Goal: Transaction & Acquisition: Purchase product/service

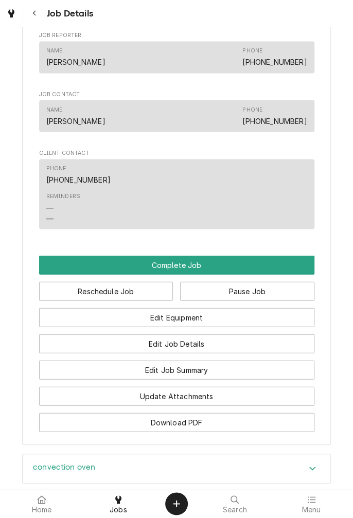
scroll to position [573, 0]
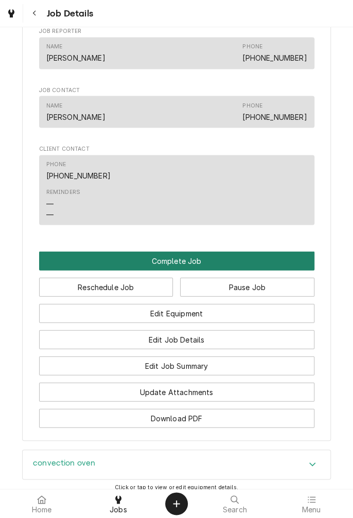
click at [195, 270] on button "Complete Job" at bounding box center [176, 260] width 275 height 19
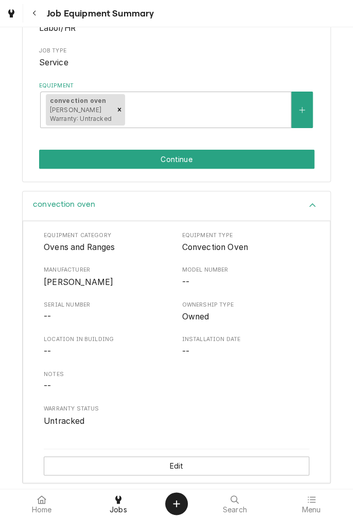
scroll to position [155, 0]
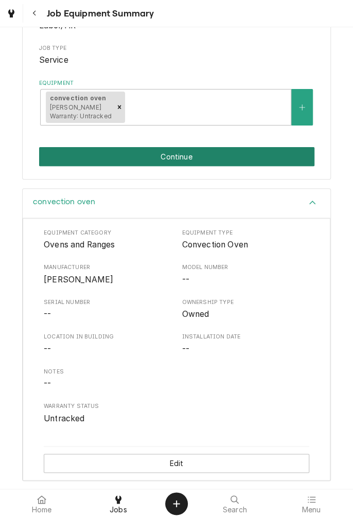
click at [189, 163] on button "Continue" at bounding box center [176, 156] width 275 height 19
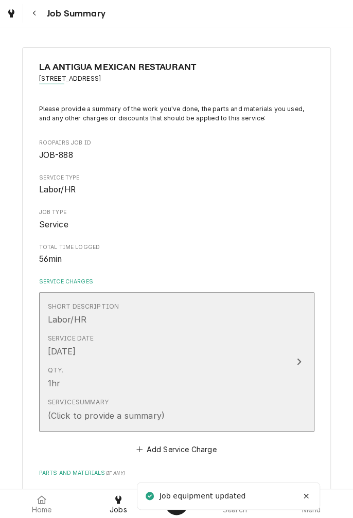
click at [263, 358] on div "Service Date Sep 5, 2025" at bounding box center [166, 346] width 236 height 32
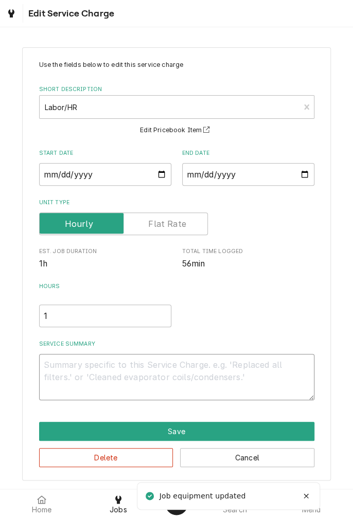
click at [162, 381] on textarea "Service Summary" at bounding box center [176, 377] width 275 height 46
type textarea "x"
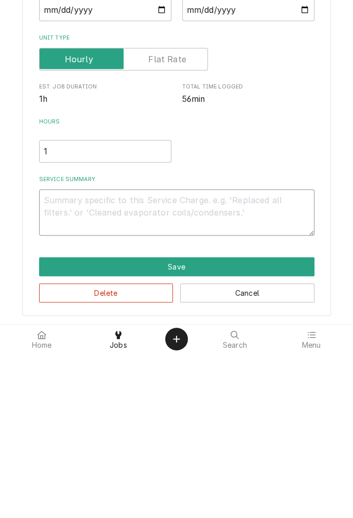
type textarea "D"
type textarea "x"
type textarea "Di"
type textarea "x"
type textarea "Dia"
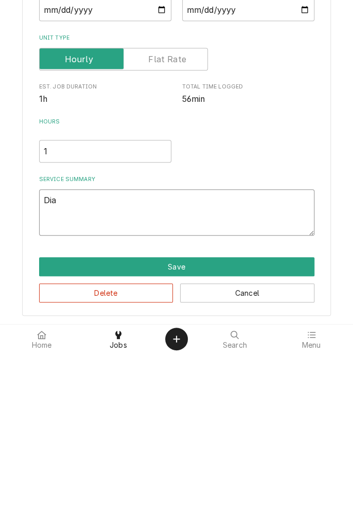
type textarea "x"
type textarea "Diag"
type textarea "x"
type textarea "Diagn"
type textarea "x"
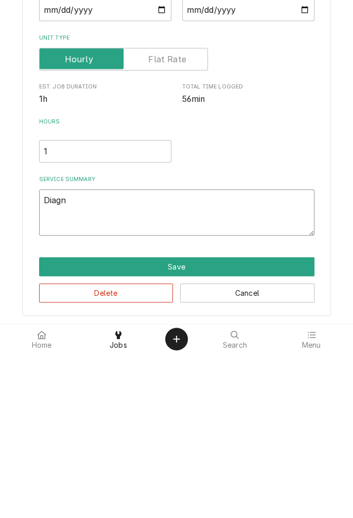
type textarea "Diagno"
type textarea "x"
type textarea "Diagnosed"
type textarea "x"
type textarea "Diagnosed o"
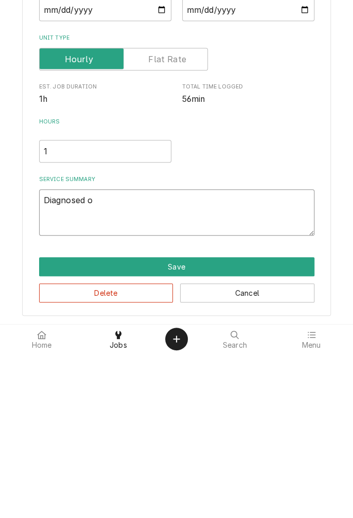
type textarea "x"
type textarea "Diagnosed ov"
type textarea "x"
type textarea "Diagnosed ove"
type textarea "x"
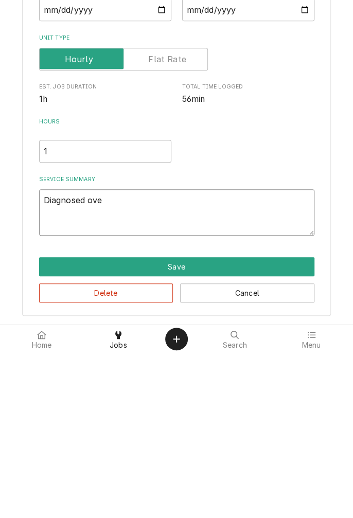
type textarea "Diagnosed oven"
type textarea "x"
type textarea "Diagnosed oven."
type textarea "x"
type textarea "Diagnosed oven."
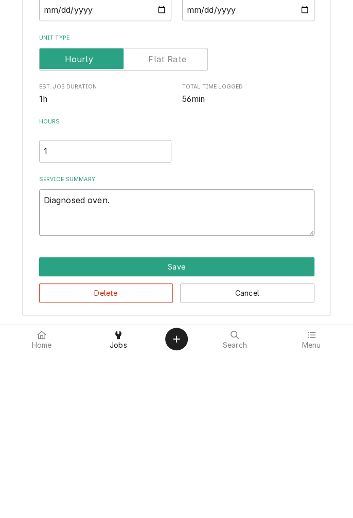
type textarea "x"
type textarea "Diagnosed oven. V"
type textarea "x"
type textarea "Diagnosed oven. Ve"
type textarea "x"
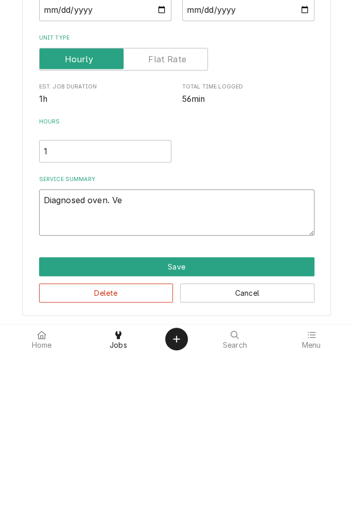
type textarea "Diagnosed oven. Ver"
type textarea "x"
type textarea "Diagnosed oven. Verified"
type textarea "x"
type textarea "Diagnosed oven. Verified e"
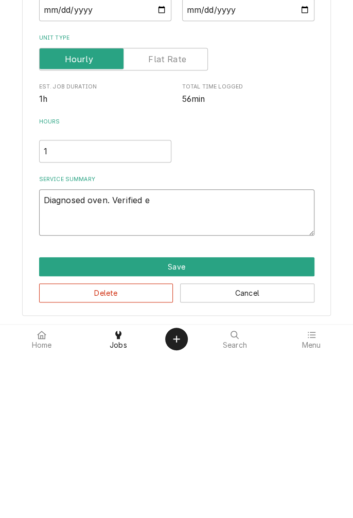
type textarea "x"
type textarea "Diagnosed oven. Verified el"
type textarea "x"
type textarea "Diagnosed oven. Verified element"
type textarea "x"
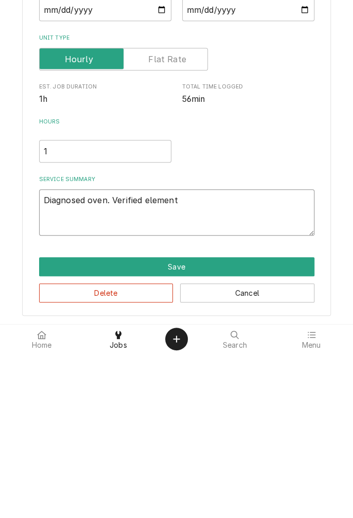
type textarea "Diagnosed oven. Verified element i"
type textarea "x"
type textarea "Diagnosed oven. Verified element in"
type textarea "x"
type textarea "Diagnosed oven. Verified element int"
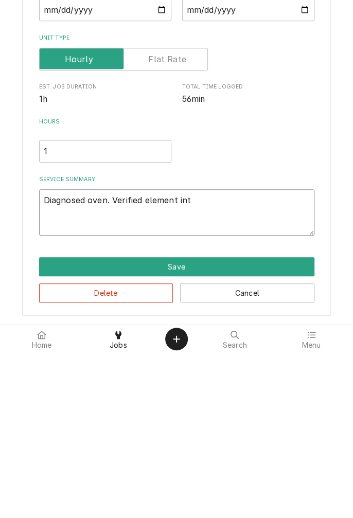
type textarea "x"
type textarea "Diagnosed oven. Verified element inta"
type textarea "x"
type textarea "Diagnosed oven. Verified element intac"
type textarea "x"
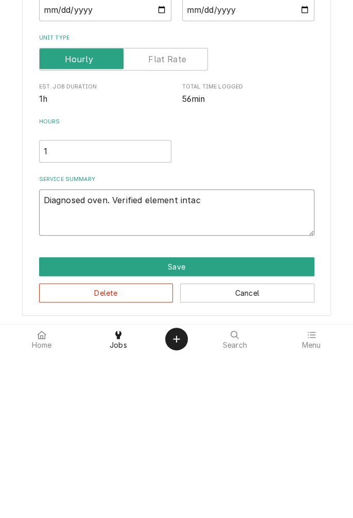
type textarea "Diagnosed oven. Verified element intact"
type textarea "x"
type textarea "Diagnosed oven. Verified element intact"
type textarea "x"
type textarea "Diagnosed oven. Verified element intact a"
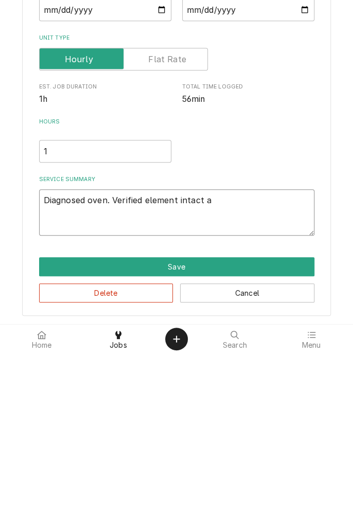
type textarea "x"
type textarea "Diagnosed oven. Verified element intact an"
type textarea "x"
type textarea "Diagnosed oven. Verified element intact and"
type textarea "x"
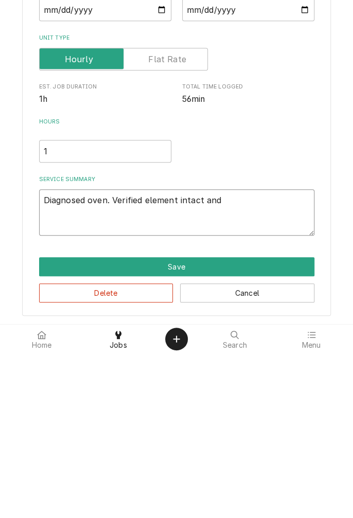
type textarea "Diagnosed oven. Verified element intact and"
type textarea "x"
type textarea "Diagnosed oven. Verified element intact and c"
type textarea "x"
type textarea "Diagnosed oven. Verified element intact and co"
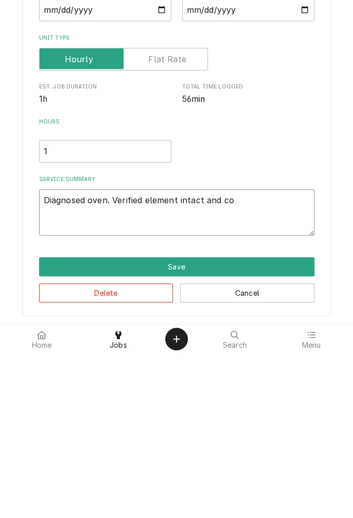
type textarea "x"
type textarea "Diagnosed oven. Verified element intact and con"
type textarea "x"
type textarea "Diagnosed oven. Verified element intact and cont"
type textarea "x"
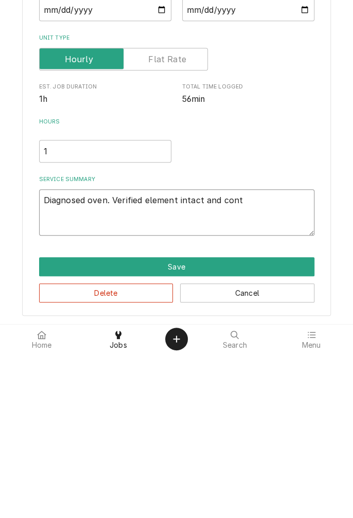
type textarea "Diagnosed oven. Verified element intact and contr"
type textarea "x"
type textarea "Diagnosed oven. Verified element intact and control"
type textarea "x"
type textarea "Diagnosed oven. Verified element intact and control w"
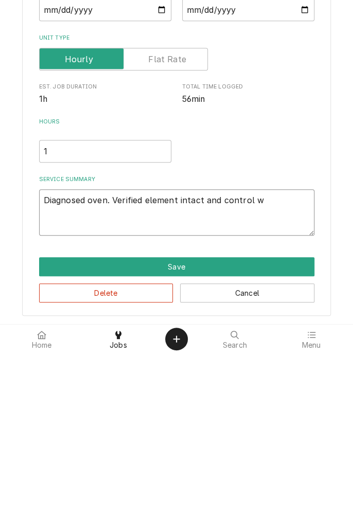
type textarea "x"
type textarea "Diagnosed oven. Verified element intact and control wo"
type textarea "x"
type textarea "Diagnosed oven. Verified element intact and control wor"
type textarea "x"
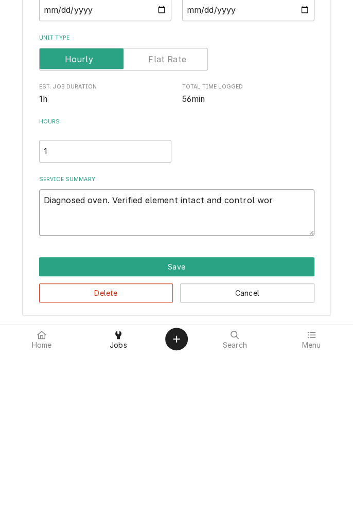
type textarea "Diagnosed oven. Verified element intact and control working"
type textarea "x"
type textarea "Diagnosed oven. Verified element intact and control working."
type textarea "x"
type textarea "Diagnosed oven. Verified element intact and control working."
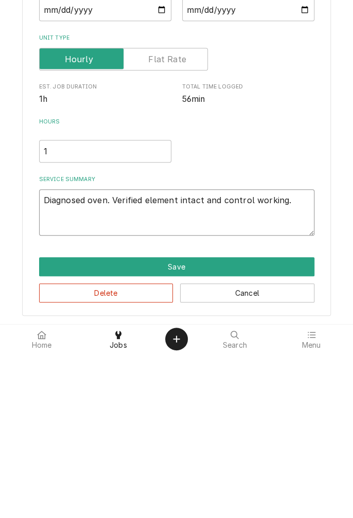
type textarea "x"
type textarea "Diagnosed oven. Verified element intact and control working. F"
type textarea "x"
type textarea "Diagnosed oven. Verified element intact and control working. Fo"
type textarea "x"
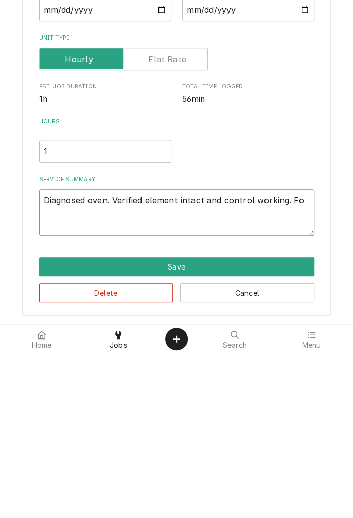
type textarea "Diagnosed oven. Verified element intact and control working. Fou"
type textarea "x"
type textarea "Diagnosed oven. Verified element intact and control working. Foun"
type textarea "x"
type textarea "Diagnosed oven. Verified element intact and control working. Found"
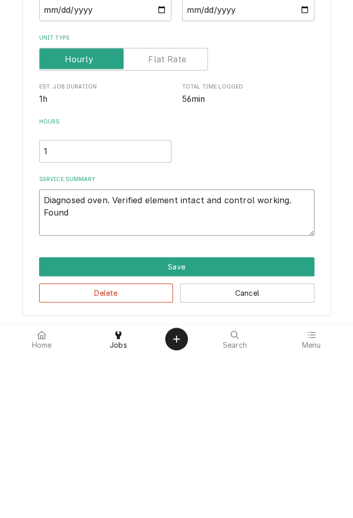
type textarea "x"
type textarea "Diagnosed oven. Verified element intact and control working. Found"
type textarea "x"
type textarea "Diagnosed oven. Verified element intact and control working. Found m"
type textarea "x"
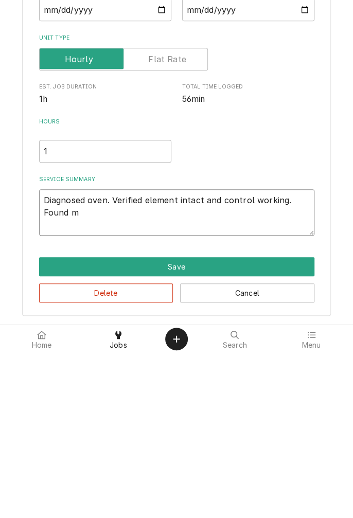
type textarea "Diagnosed oven. Verified element intact and control working. Found mo"
type textarea "x"
type textarea "Diagnosed oven. Verified element intact and control working. Found mot"
type textarea "x"
type textarea "Diagnosed oven. Verified element intact and control working. Found moto"
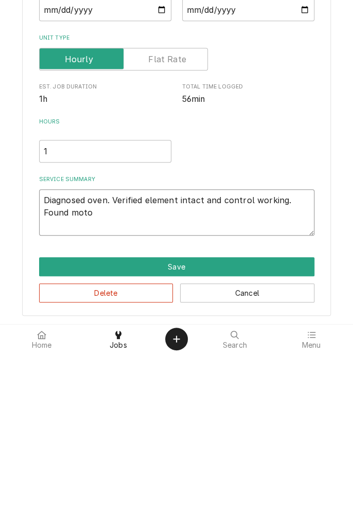
type textarea "x"
type textarea "Diagnosed oven. Verified element intact and control working. Found motor"
type textarea "x"
type textarea "Diagnosed oven. Verified element intact and control working. Found motor"
type textarea "x"
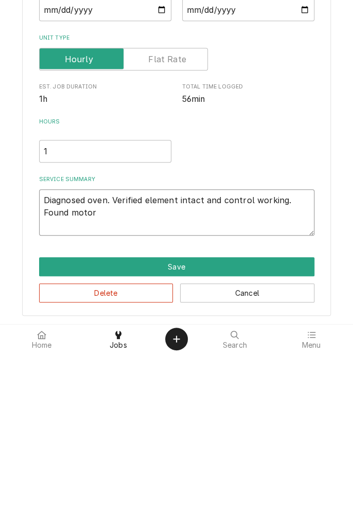
type textarea "Diagnosed oven. Verified element intact and control working. Found motor i"
type textarea "x"
type textarea "Diagnosed oven. Verified element intact and control working. Found motor in"
type textarea "x"
type textarea "Diagnosed oven. Verified element intact and control working. Found motor int"
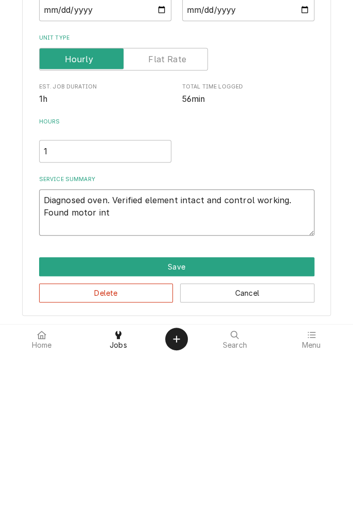
type textarea "x"
type textarea "Diagnosed oven. Verified element intact and control working. Found motor inte"
type textarea "x"
type textarea "Diagnosed oven. Verified element intact and control working. Found motor inter"
type textarea "x"
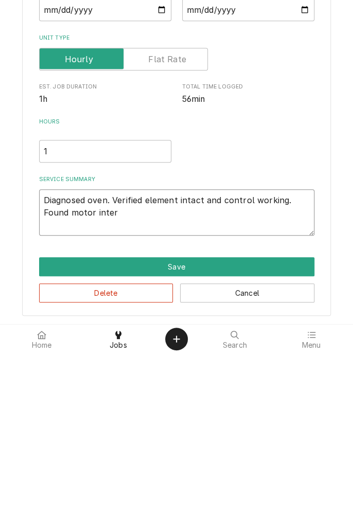
type textarea "Diagnosed oven. Verified element intact and control working. Found motor interm"
type textarea "x"
type textarea "Diagnosed oven. Verified element intact and control working. Found motor intermi"
type textarea "x"
type textarea "Diagnosed oven. Verified element intact and control working. Found motor interm…"
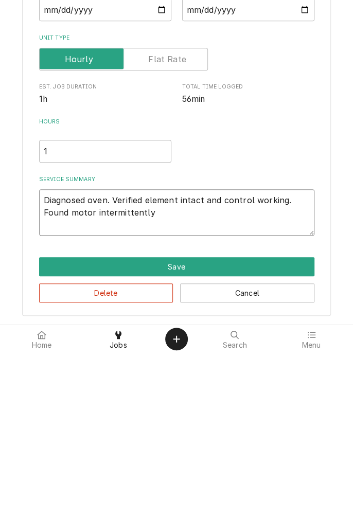
type textarea "x"
type textarea "Diagnosed oven. Verified element intact and control working. Found motor interm…"
type textarea "x"
type textarea "Diagnosed oven. Verified element intact and control working. Found motor interm…"
type textarea "x"
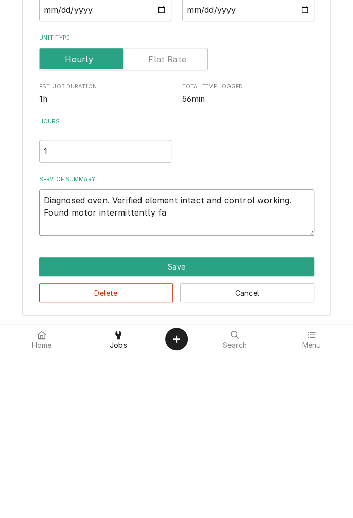
type textarea "Diagnosed oven. Verified element intact and control working. Found motor interm…"
type textarea "x"
type textarea "Diagnosed oven. Verified element intact and control working. Found motor interm…"
type textarea "x"
type textarea "Diagnosed oven. Verified element intact and control working. Found motor interm…"
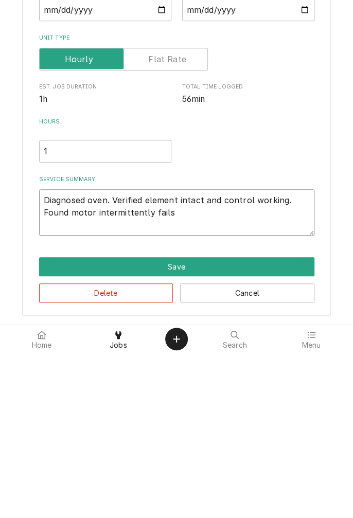
type textarea "x"
type textarea "Diagnosed oven. Verified element intact and control working. Found motor interm…"
type textarea "x"
type textarea "Diagnosed oven. Verified element intact and control working. Found motor interm…"
type textarea "x"
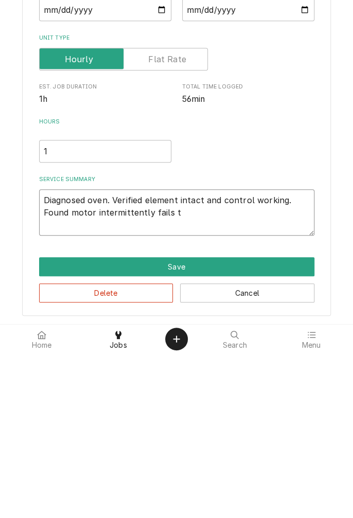
type textarea "Diagnosed oven. Verified element intact and control working. Found motor interm…"
type textarea "x"
type textarea "Diagnosed oven. Verified element intact and control working. Found motor interm…"
type textarea "x"
type textarea "Diagnosed oven. Verified element intact and control working. Found motor interm…"
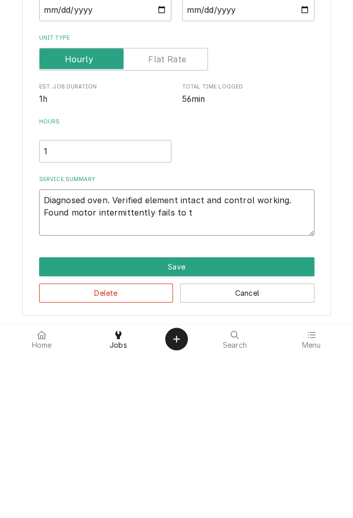
type textarea "x"
type textarea "Diagnosed oven. Verified element intact and control working. Found motor interm…"
type textarea "x"
type textarea "Diagnosed oven. Verified element intact and control working. Found motor interm…"
type textarea "x"
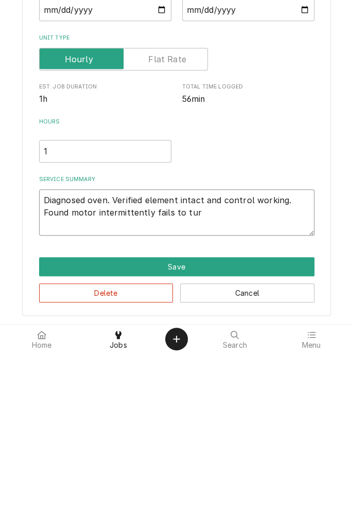
type textarea "Diagnosed oven. Verified element intact and control working. Found motor interm…"
type textarea "x"
type textarea "Diagnosed oven. Verified element intact and control working. Found motor interm…"
type textarea "x"
type textarea "Diagnosed oven. Verified element intact and control working. Found motor interm…"
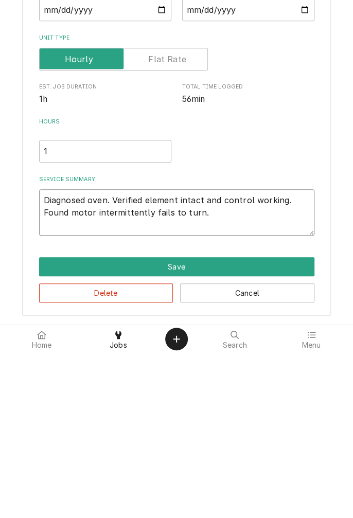
type textarea "x"
type textarea "Diagnosed oven. Verified element intact and control working. Found motor interm…"
type textarea "x"
type textarea "Diagnosed oven. Verified element intact and control working. Found motor interm…"
type textarea "x"
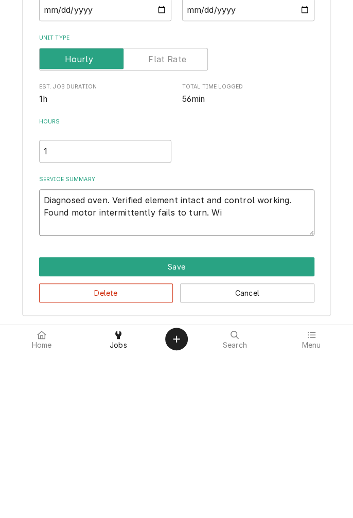
type textarea "Diagnosed oven. Verified element intact and control working. Found motor interm…"
type textarea "x"
type textarea "Diagnosed oven. Verified element intact and control working. Found motor interm…"
type textarea "x"
type textarea "Diagnosed oven. Verified element intact and control working. Found motor interm…"
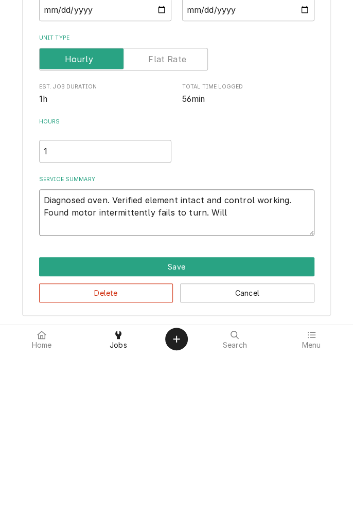
type textarea "x"
type textarea "Diagnosed oven. Verified element intact and control working. Found motor interm…"
type textarea "x"
type textarea "Diagnosed oven. Verified element intact and control working. Found motor interm…"
type textarea "x"
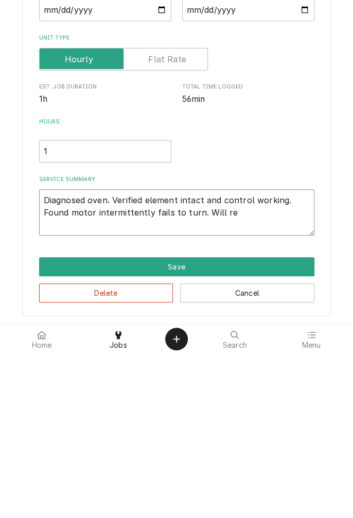
type textarea "Diagnosed oven. Verified element intact and control working. Found motor interm…"
type textarea "x"
type textarea "Diagnosed oven. Verified element intact and control working. Found motor interm…"
type textarea "x"
type textarea "Diagnosed oven. Verified element intact and control working. Found motor interm…"
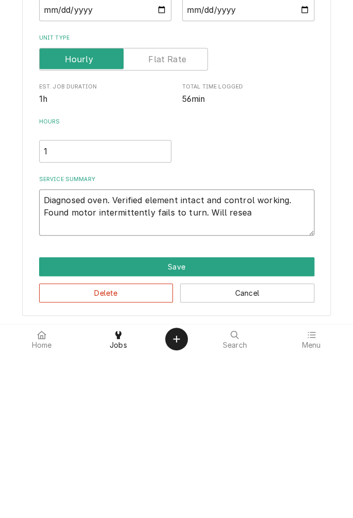
type textarea "x"
type textarea "Diagnosed oven. Verified element intact and control working. Found motor interm…"
type textarea "x"
type textarea "Diagnosed oven. Verified element intact and control working. Found motor interm…"
type textarea "x"
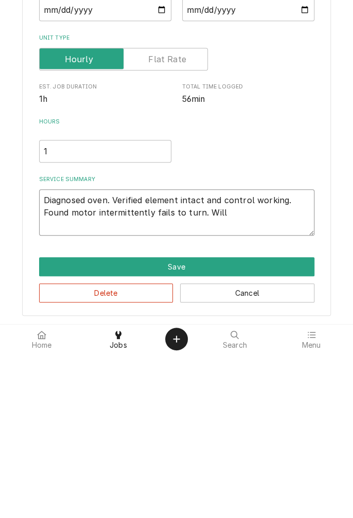
type textarea "Diagnosed oven. Verified element intact and control working. Found motor interm…"
type textarea "x"
type textarea "Diagnosed oven. Verified element intact and control working. Found motor interm…"
type textarea "x"
type textarea "Diagnosed oven. Verified element intact and control working. Found motor interm…"
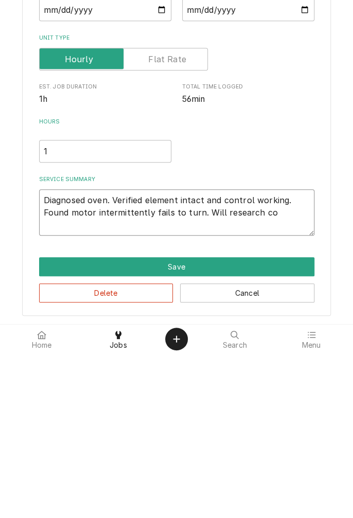
type textarea "x"
type textarea "Diagnosed oven. Verified element intact and control working. Found motor interm…"
type textarea "x"
type textarea "Diagnosed oven. Verified element intact and control working. Found motor interm…"
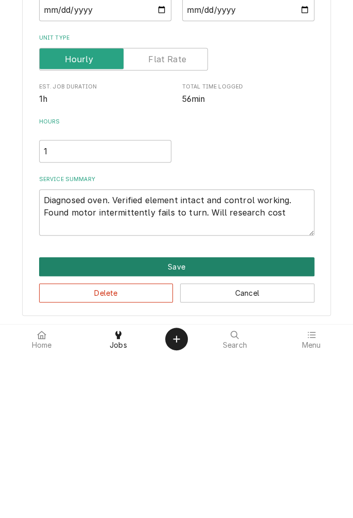
click at [189, 432] on button "Save" at bounding box center [176, 431] width 275 height 19
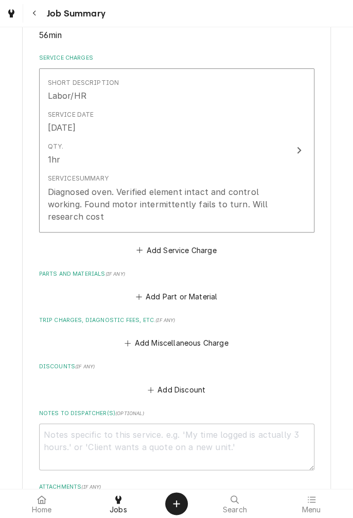
scroll to position [234, 0]
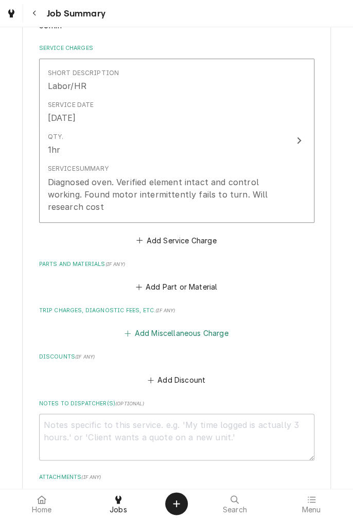
click at [173, 332] on button "Add Miscellaneous Charge" at bounding box center [176, 333] width 107 height 14
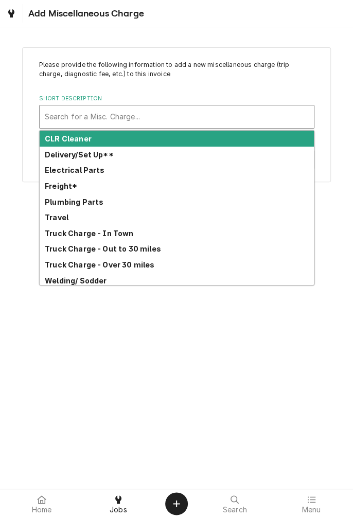
click at [154, 249] on strong "Truck Charge - Out to 30 miles" at bounding box center [103, 248] width 116 height 9
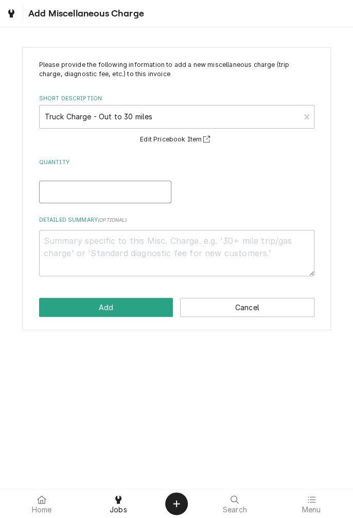
click at [89, 193] on input "Quantity" at bounding box center [105, 192] width 132 height 23
type textarea "x"
type input "1"
type textarea "x"
type input "1"
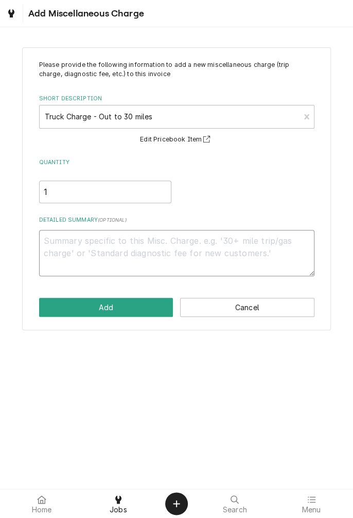
click at [124, 243] on textarea "Detailed Summary ( optional )" at bounding box center [176, 253] width 275 height 46
type textarea "x"
type textarea "9"
type textarea "x"
type textarea "9/"
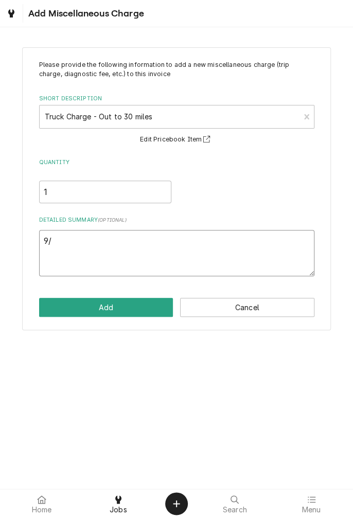
type textarea "x"
type textarea "9/5"
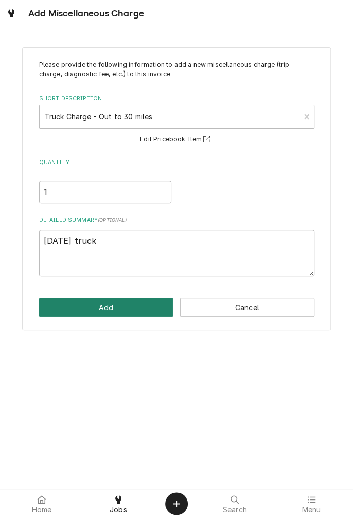
click at [122, 309] on button "Add" at bounding box center [106, 307] width 134 height 19
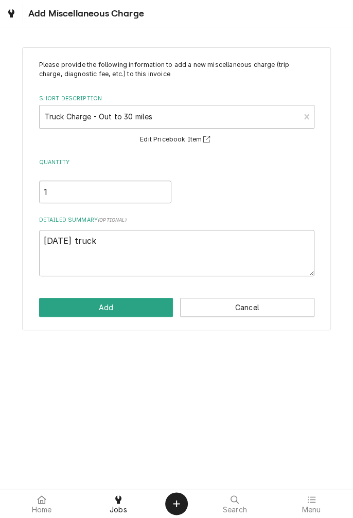
scroll to position [234, 0]
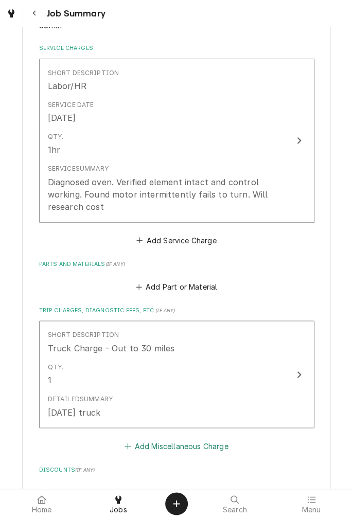
click at [184, 449] on button "Add Miscellaneous Charge" at bounding box center [176, 446] width 107 height 14
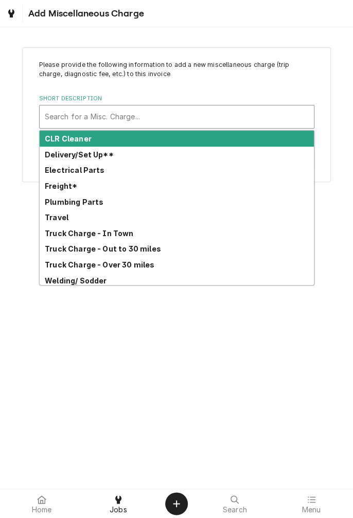
click at [66, 224] on div "Travel" at bounding box center [177, 217] width 274 height 16
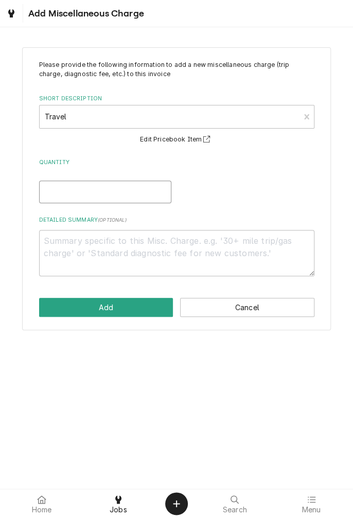
click at [105, 193] on input "Quantity" at bounding box center [105, 192] width 132 height 23
click at [153, 245] on textarea "Detailed Summary ( optional )" at bounding box center [176, 253] width 275 height 46
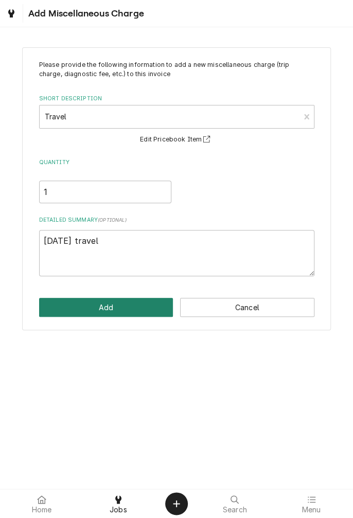
click at [116, 309] on button "Add" at bounding box center [106, 307] width 134 height 19
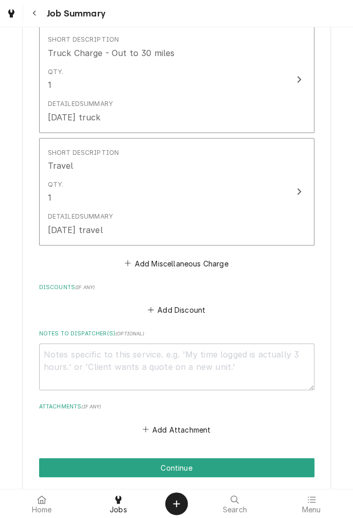
scroll to position [635, 0]
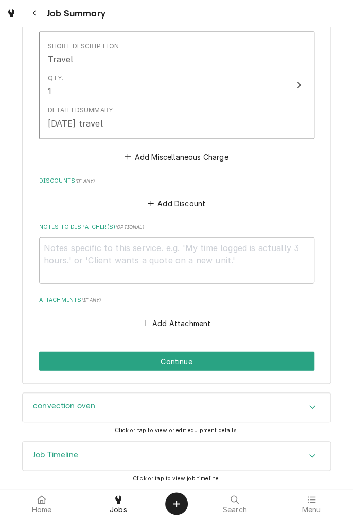
click at [210, 363] on button "Continue" at bounding box center [176, 360] width 275 height 19
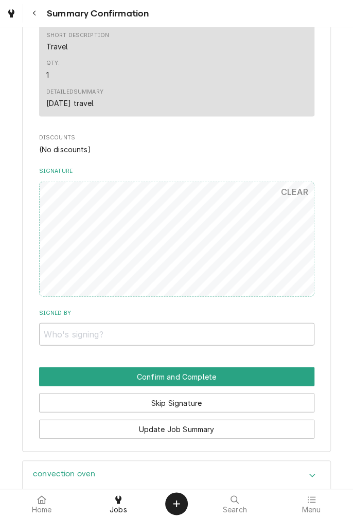
scroll to position [622, 0]
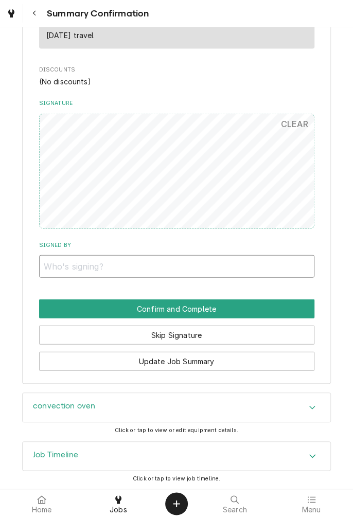
click at [75, 270] on input "Signed By" at bounding box center [176, 266] width 275 height 23
type input "Dora"
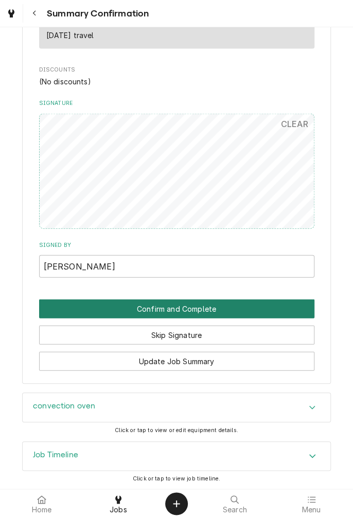
click at [232, 308] on button "Confirm and Complete" at bounding box center [176, 308] width 275 height 19
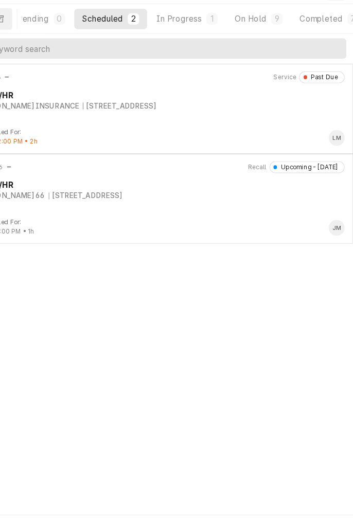
scroll to position [0, 96]
click at [320, 40] on div "Completed" at bounding box center [305, 40] width 39 height 11
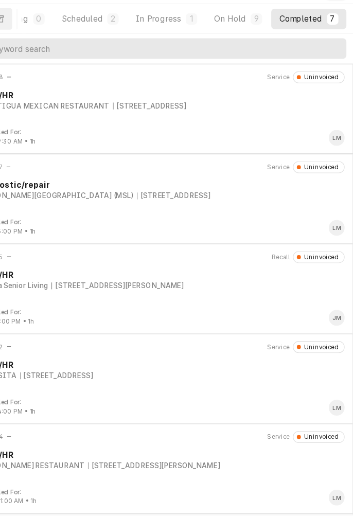
click at [159, 119] on div "[STREET_ADDRESS]" at bounding box center [169, 119] width 66 height 9
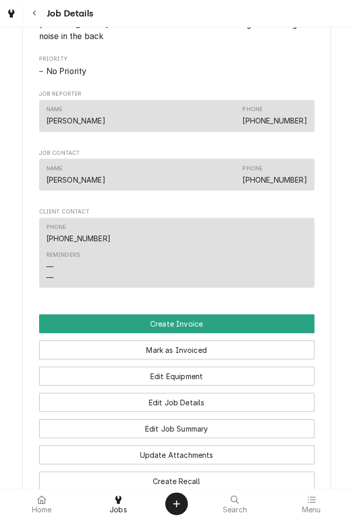
scroll to position [512, 0]
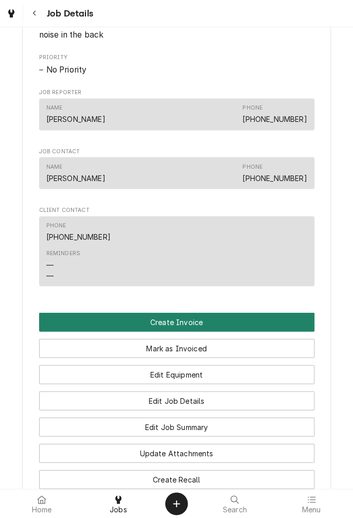
click at [186, 331] on button "Create Invoice" at bounding box center [176, 321] width 275 height 19
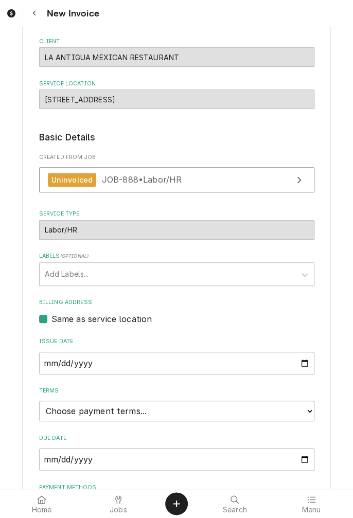
scroll to position [135, 0]
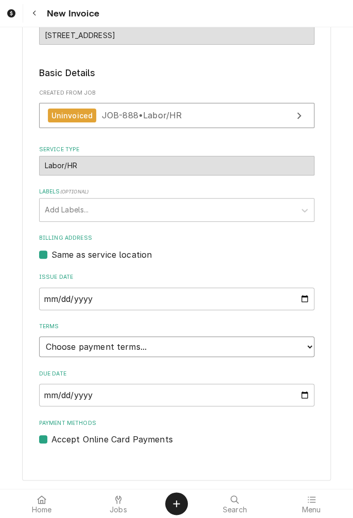
click at [300, 345] on select "Choose payment terms... Same Day Net 7 Net 14 Net 21 Net 30 Net 45 Net 60 Net 90" at bounding box center [176, 346] width 275 height 21
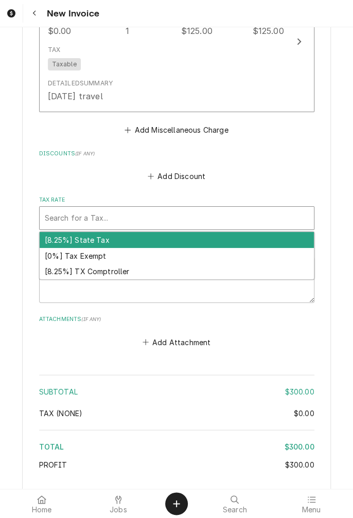
scroll to position [1107, 0]
click at [112, 278] on div "[8.25%] TX Comptroller" at bounding box center [177, 271] width 274 height 16
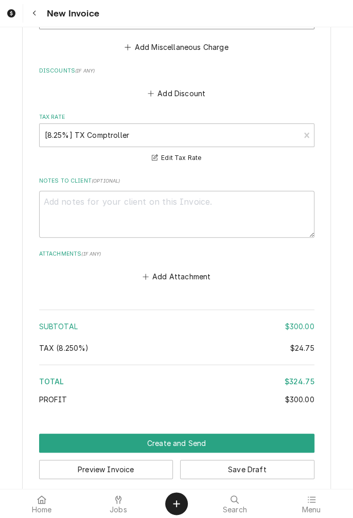
scroll to position [1203, 0]
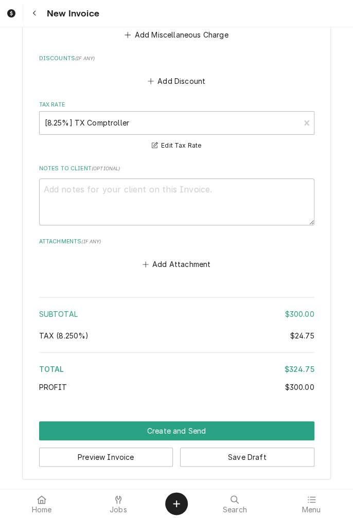
click at [198, 432] on button "Create and Send" at bounding box center [176, 430] width 275 height 19
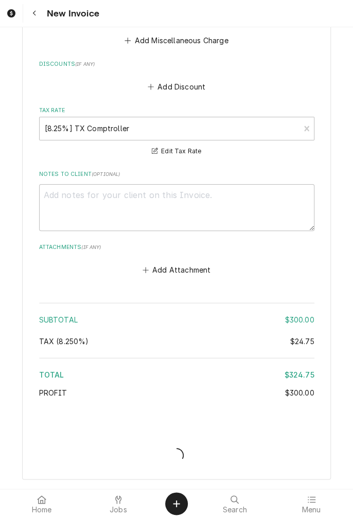
scroll to position [1197, 0]
type textarea "x"
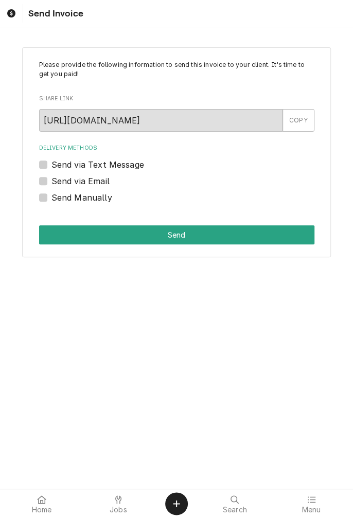
click at [51, 164] on label "Send via Text Message" at bounding box center [97, 164] width 93 height 12
click at [51, 164] on input "Send via Text Message" at bounding box center [188, 169] width 275 height 23
checkbox input "true"
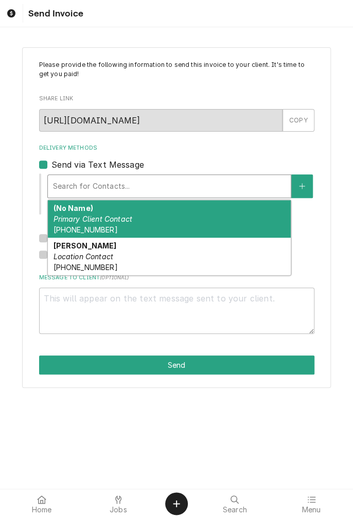
click at [87, 261] on div "Santiago Location Contact (361) 250-0608" at bounding box center [169, 257] width 243 height 38
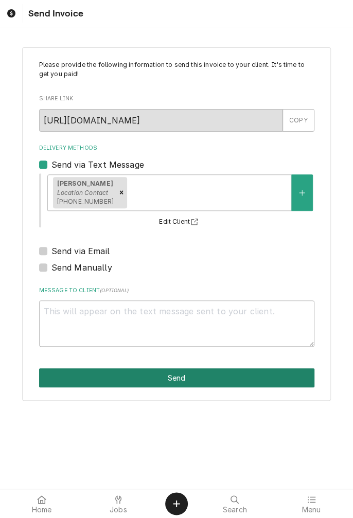
click at [184, 381] on button "Send" at bounding box center [176, 377] width 275 height 19
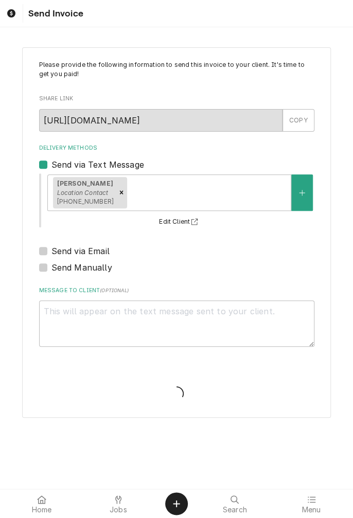
type textarea "x"
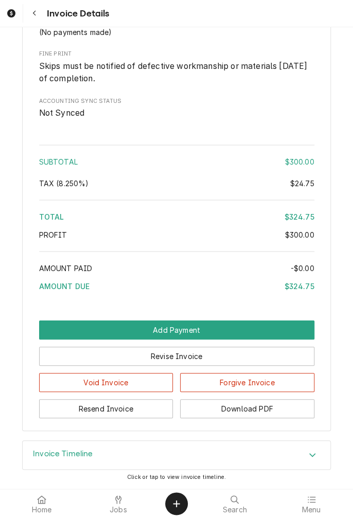
scroll to position [1091, 0]
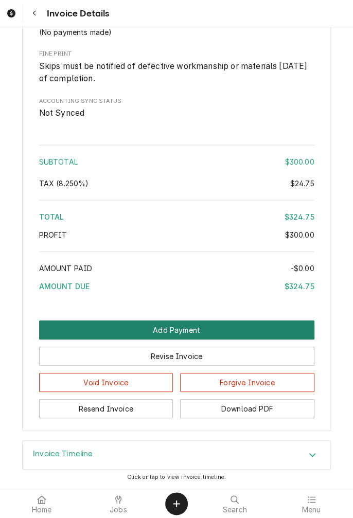
click at [183, 339] on button "Add Payment" at bounding box center [176, 329] width 275 height 19
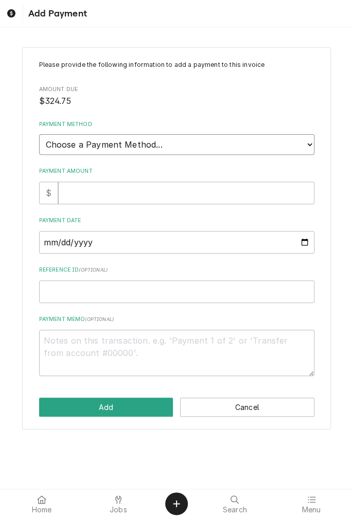
click at [302, 148] on select "Choose a Payment Method... Cash Check Credit/Debit Card ACH/eCheck Other" at bounding box center [176, 144] width 275 height 21
select select "2"
click at [39, 134] on select "Choose a Payment Method... Cash Check Credit/Debit Card ACH/eCheck Other" at bounding box center [176, 144] width 275 height 21
click at [161, 194] on input "Payment Amount" at bounding box center [186, 193] width 256 height 23
type textarea "x"
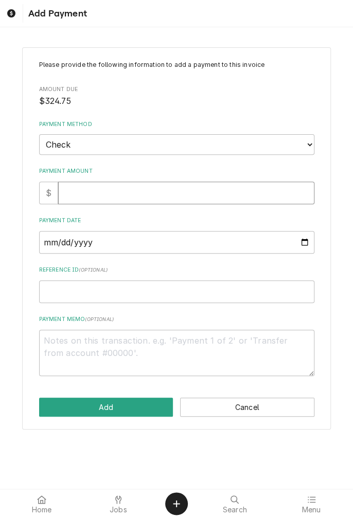
type input "3"
type textarea "x"
type input "32"
type textarea "x"
type input "324"
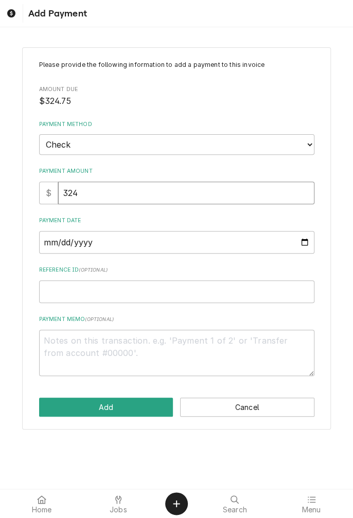
type textarea "x"
type input "324.7"
type textarea "x"
type input "324.75"
type textarea "x"
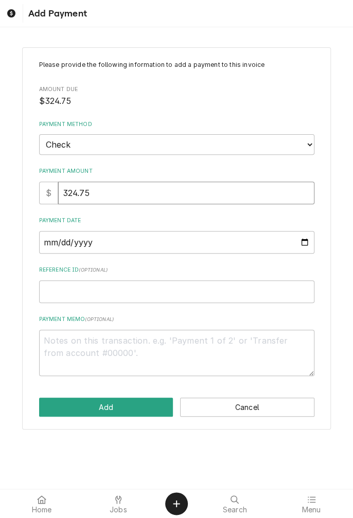
type input "324.75"
click at [186, 243] on input "Payment Date" at bounding box center [176, 242] width 275 height 23
type textarea "x"
type input "[DATE]"
click at [282, 290] on input "Reference ID ( optional )" at bounding box center [176, 291] width 275 height 23
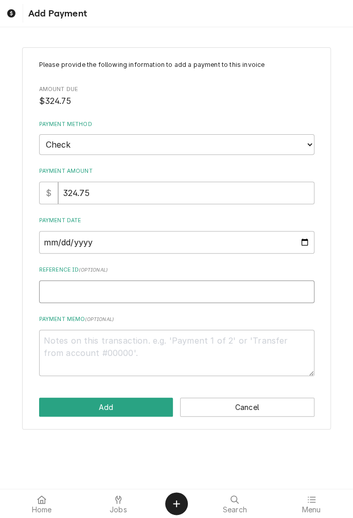
type textarea "x"
type input "1"
type textarea "x"
type input "10"
type textarea "x"
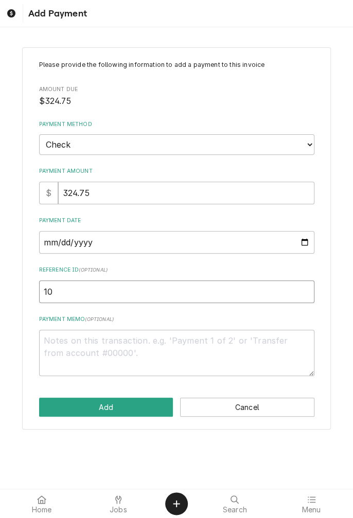
type input "105"
type textarea "x"
type input "1057"
type textarea "x"
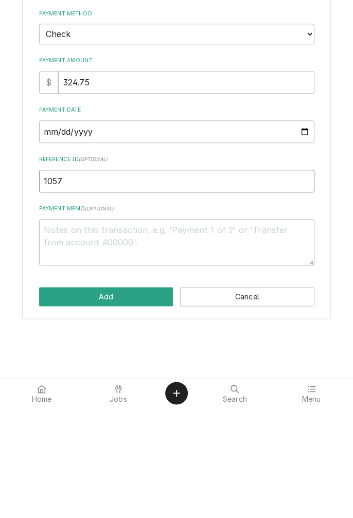
type input "1057"
click at [110, 407] on button "Add" at bounding box center [106, 407] width 134 height 19
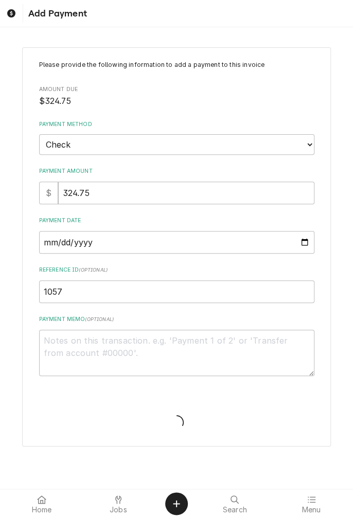
type textarea "x"
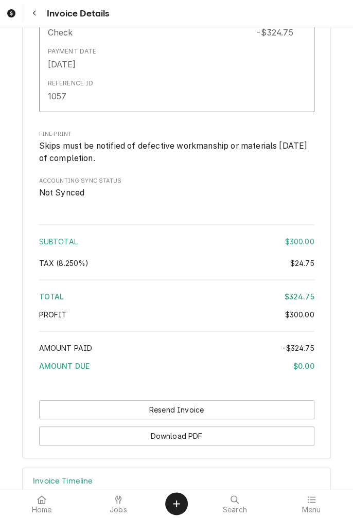
scroll to position [1206, 0]
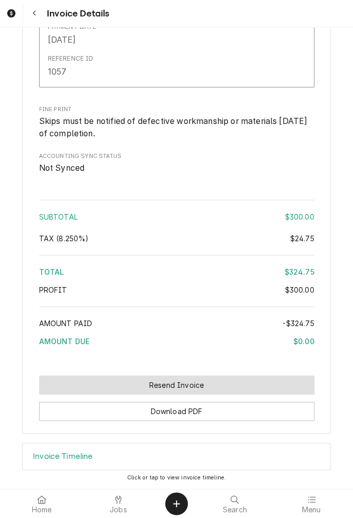
click at [193, 390] on button "Resend Invoice" at bounding box center [176, 384] width 275 height 19
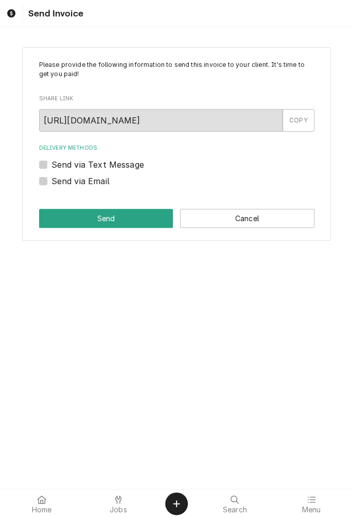
click at [51, 178] on label "Send via Email" at bounding box center [80, 181] width 58 height 12
click at [51, 178] on input "Send via Email" at bounding box center [188, 186] width 275 height 23
checkbox input "true"
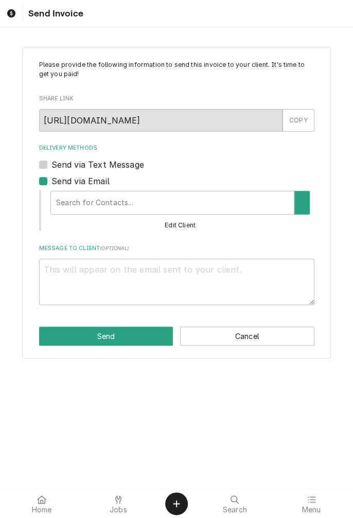
click at [51, 166] on label "Send via Text Message" at bounding box center [97, 164] width 93 height 12
click at [51, 166] on input "Send via Text Message" at bounding box center [188, 169] width 275 height 23
checkbox input "true"
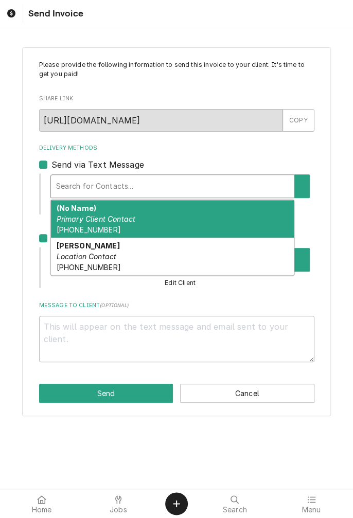
click at [89, 272] on div "[PERSON_NAME] Location Contact [PHONE_NUMBER]" at bounding box center [172, 257] width 243 height 38
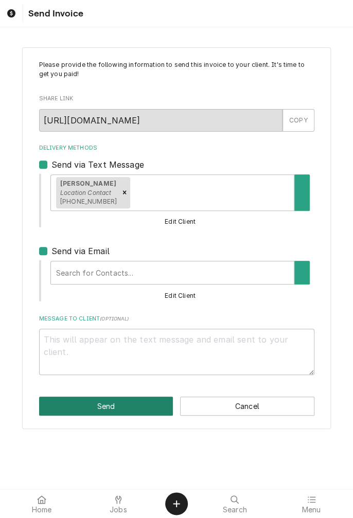
click at [105, 410] on button "Send" at bounding box center [106, 406] width 134 height 19
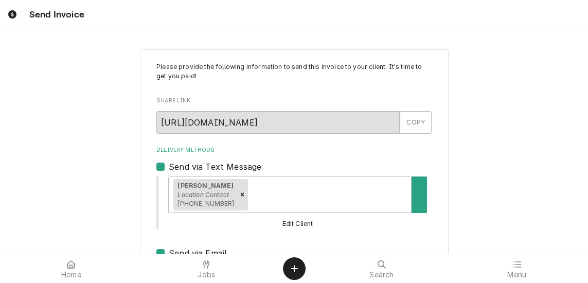
type textarea "x"
